Goal: Transaction & Acquisition: Purchase product/service

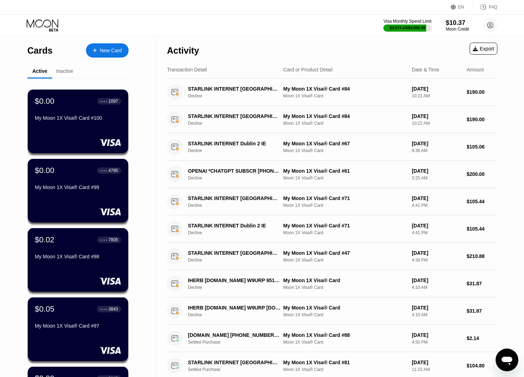
click at [116, 52] on div "New Card" at bounding box center [111, 51] width 22 height 6
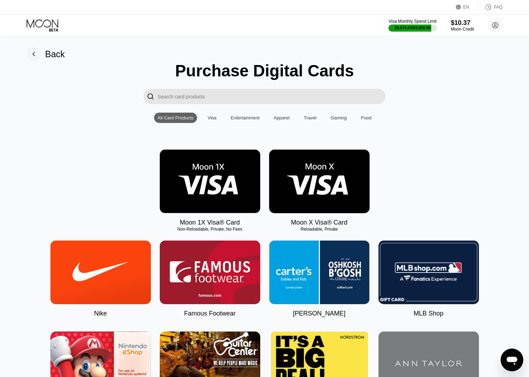
drag, startPoint x: 223, startPoint y: 190, endPoint x: 223, endPoint y: 181, distance: 8.9
click at [223, 190] on img at bounding box center [210, 182] width 101 height 64
click at [223, 181] on img at bounding box center [210, 182] width 101 height 64
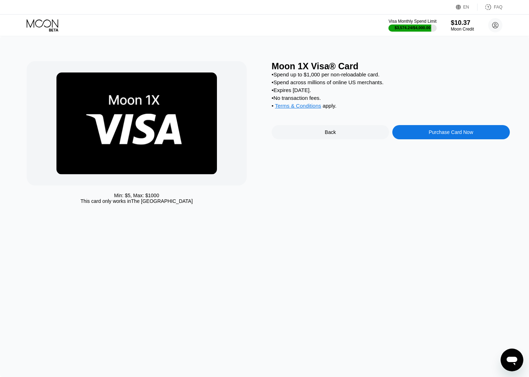
click at [449, 135] on div "Purchase Card Now" at bounding box center [451, 132] width 44 height 6
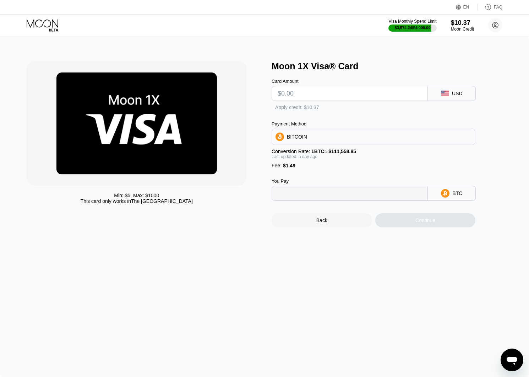
click at [448, 141] on div "BITCOIN" at bounding box center [374, 137] width 204 height 16
click at [340, 98] on input "text" at bounding box center [350, 93] width 144 height 14
type input "0"
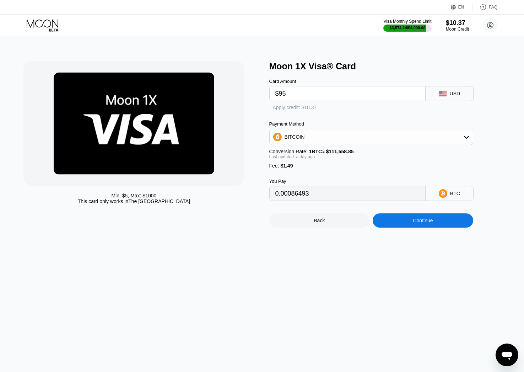
click at [424, 223] on div "Continue" at bounding box center [423, 220] width 20 height 6
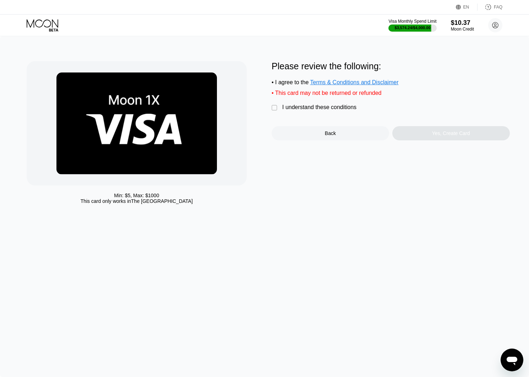
click at [345, 110] on div "I understand these conditions" at bounding box center [319, 107] width 74 height 6
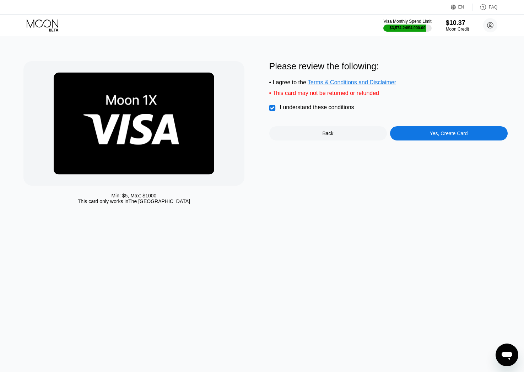
click at [422, 140] on div "Yes, Create Card" at bounding box center [449, 133] width 118 height 14
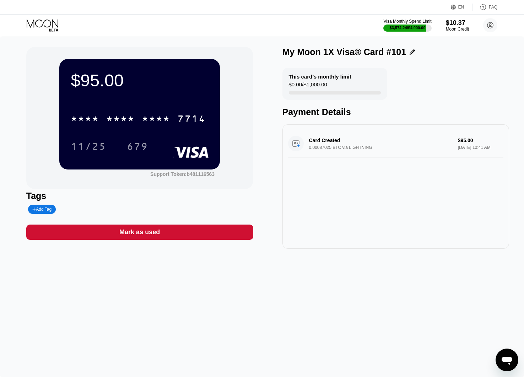
click at [102, 86] on div "$95.00" at bounding box center [140, 80] width 138 height 20
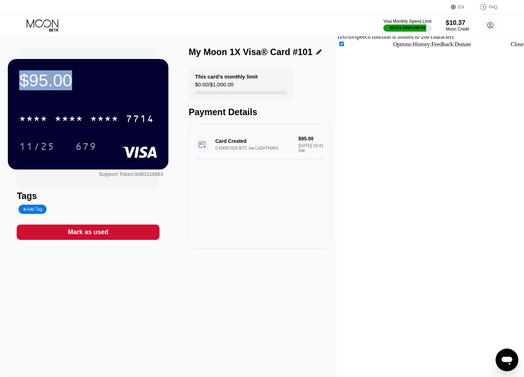
copy div "$95.00"
click at [83, 121] on div "* * * *" at bounding box center [69, 119] width 28 height 11
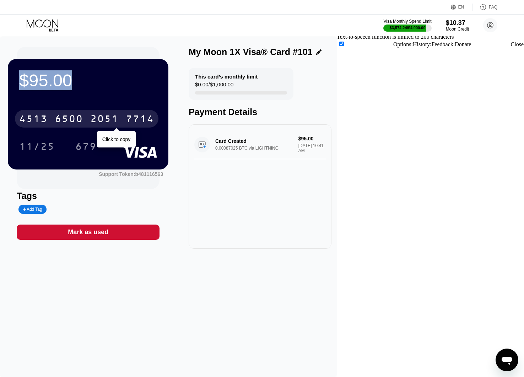
click at [97, 149] on div "679" at bounding box center [85, 147] width 21 height 11
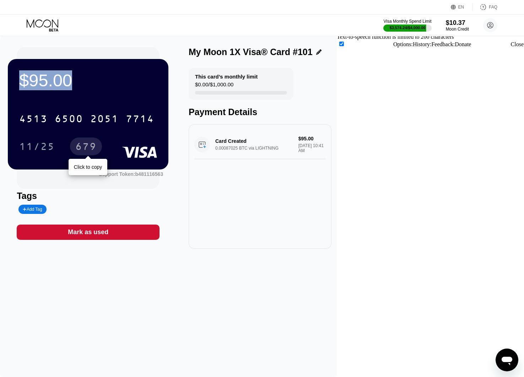
click at [337, 338] on div "$95.00 4513 6500 2051 7714 11/25 679 Click to copy Support Token: b481116563 Ta…" at bounding box center [168, 206] width 337 height 341
click at [47, 20] on icon at bounding box center [43, 23] width 32 height 8
